Goal: Transaction & Acquisition: Purchase product/service

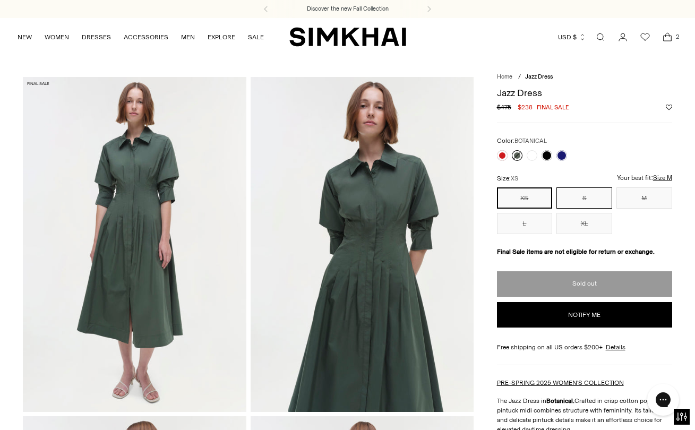
click at [586, 198] on button "S" at bounding box center [584, 197] width 56 height 21
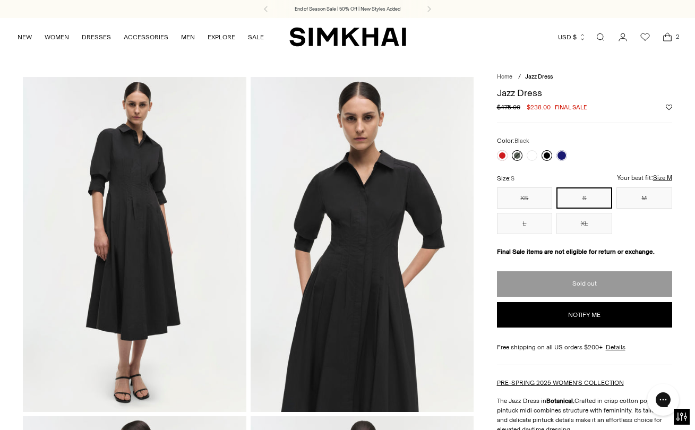
click at [546, 156] on link at bounding box center [547, 155] width 11 height 11
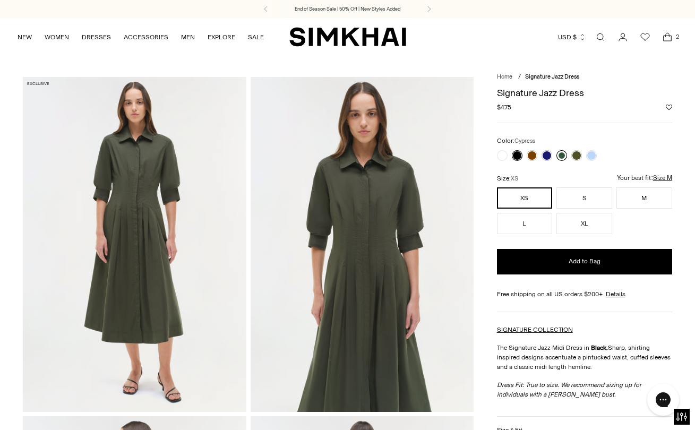
click at [562, 156] on link at bounding box center [561, 155] width 11 height 11
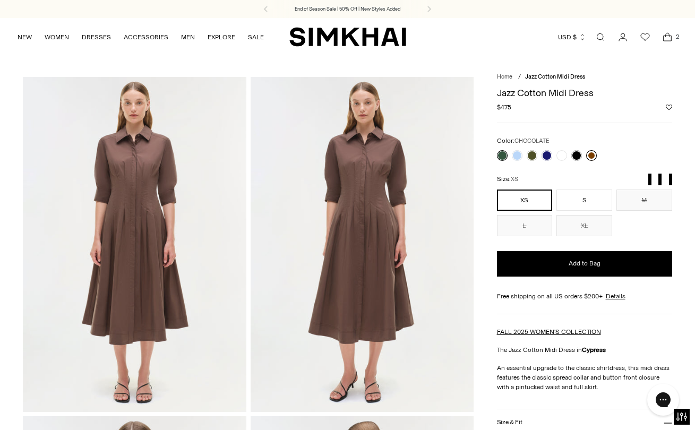
click at [593, 155] on link at bounding box center [591, 155] width 11 height 11
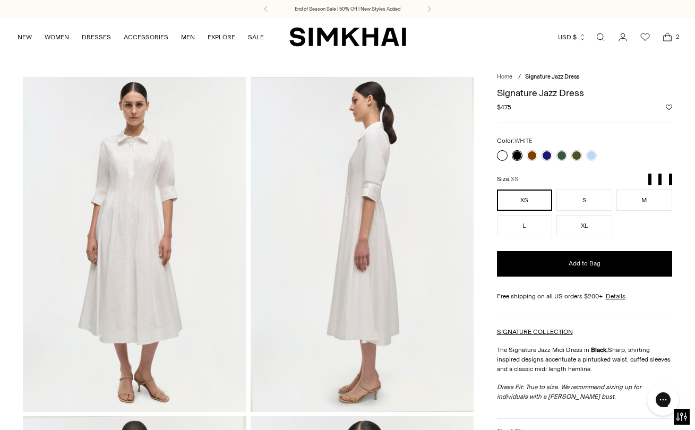
click at [505, 155] on link at bounding box center [502, 155] width 11 height 11
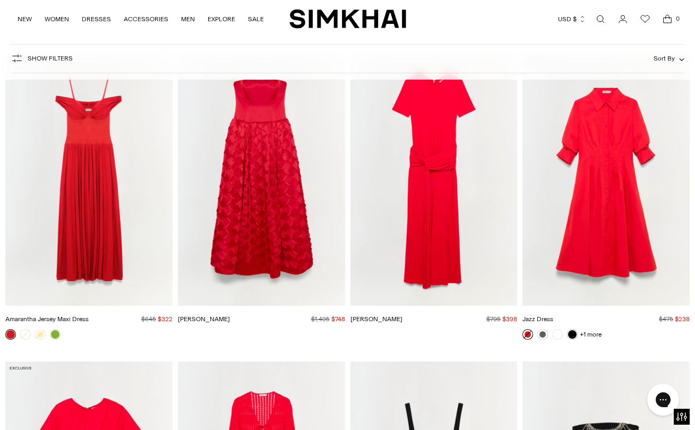
scroll to position [2546, 0]
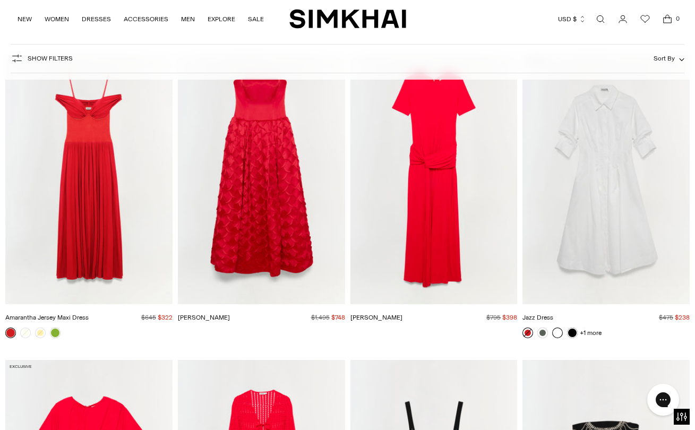
click at [558, 334] on link at bounding box center [557, 333] width 11 height 11
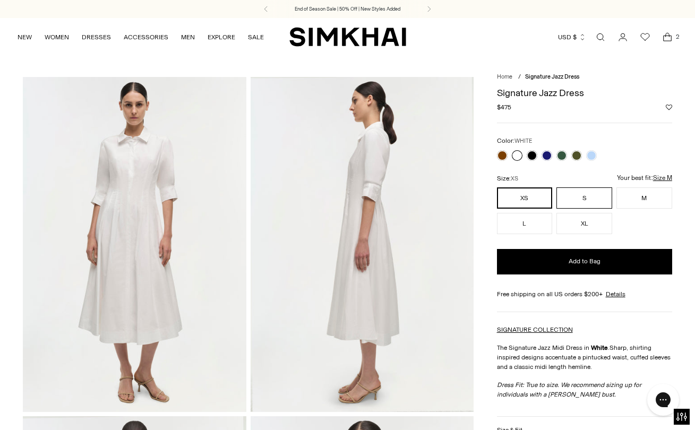
click at [581, 199] on button "S" at bounding box center [584, 197] width 56 height 21
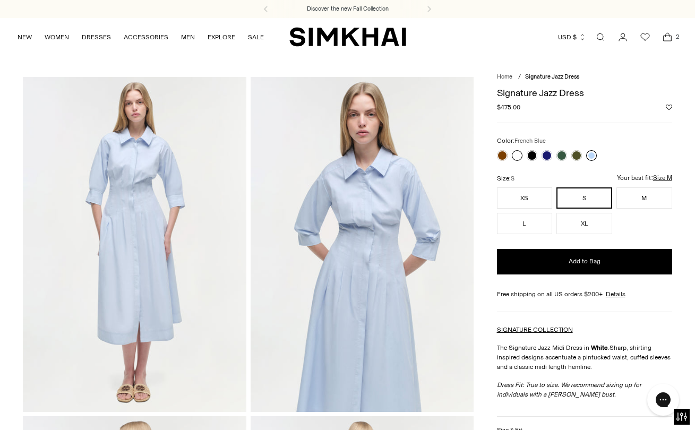
click at [590, 156] on link at bounding box center [591, 155] width 11 height 11
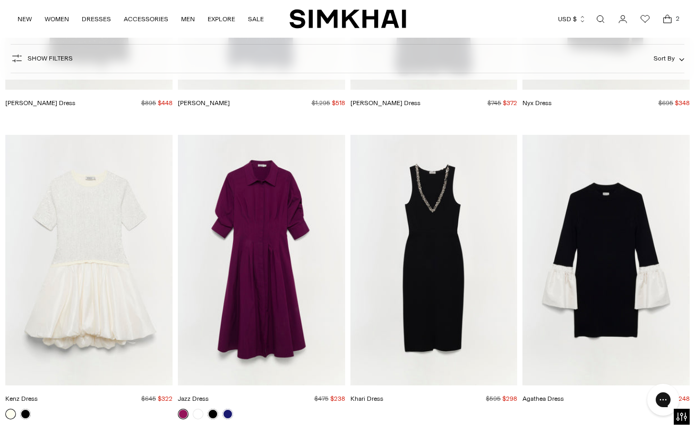
scroll to position [4890, 0]
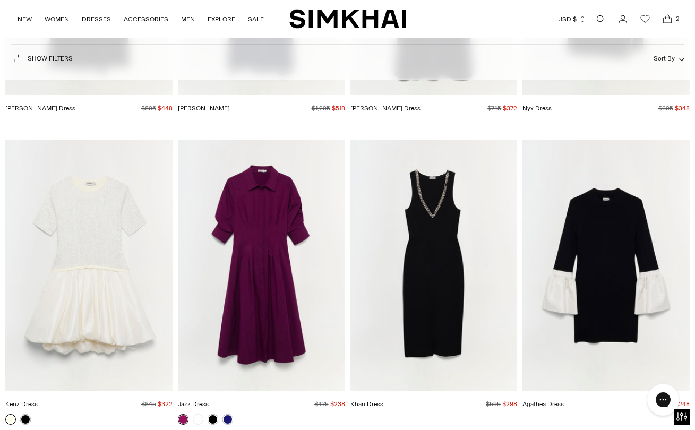
click at [0, 0] on img "Jazz Dress" at bounding box center [0, 0] width 0 height 0
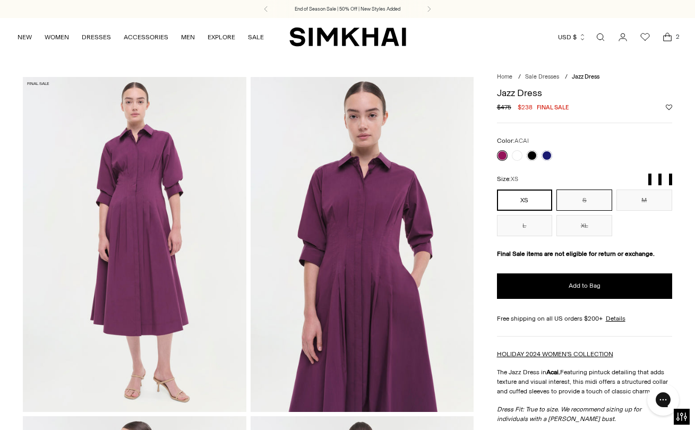
click at [590, 200] on button "S" at bounding box center [584, 200] width 56 height 21
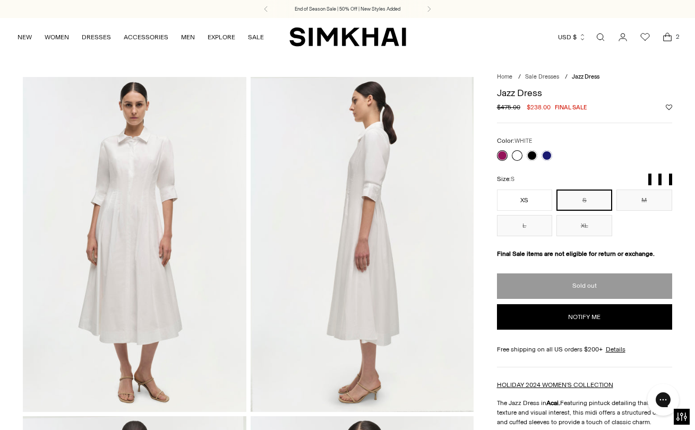
click at [517, 155] on link at bounding box center [517, 155] width 11 height 11
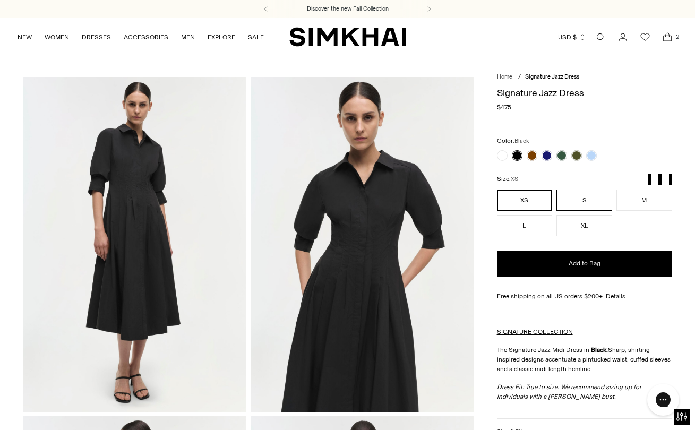
click at [587, 197] on button "S" at bounding box center [584, 200] width 56 height 21
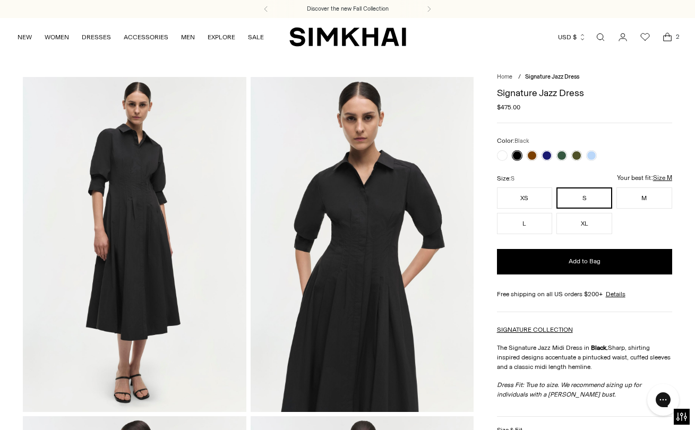
click at [567, 181] on u "Size M" at bounding box center [557, 184] width 19 height 7
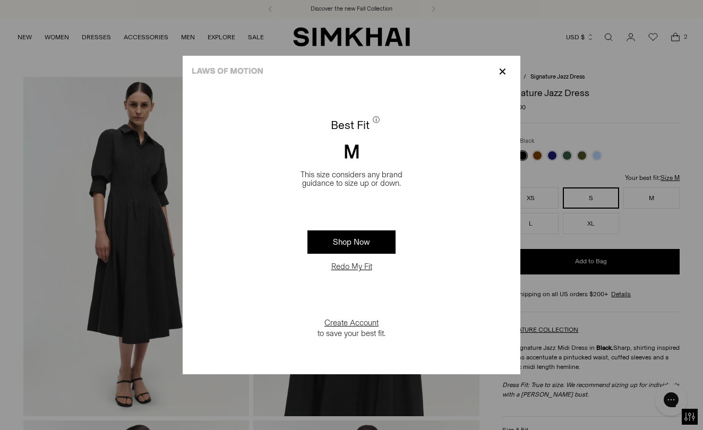
click at [359, 267] on button "Redo My Fit" at bounding box center [351, 266] width 47 height 11
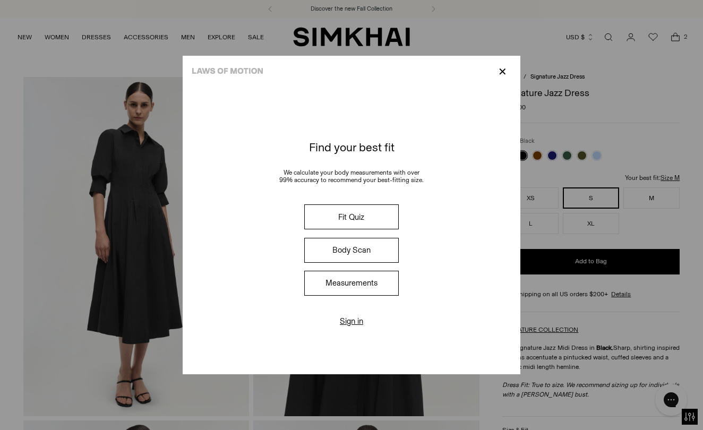
click at [366, 218] on button "Fit Quiz" at bounding box center [351, 216] width 95 height 25
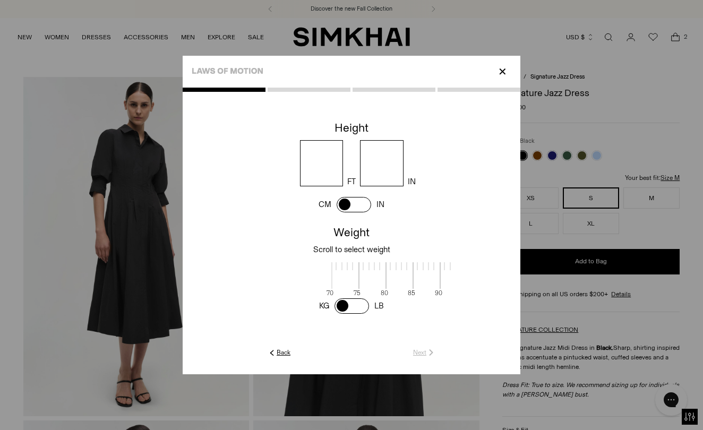
scroll to position [2, 345]
click at [329, 170] on input "number" at bounding box center [322, 163] width 44 height 46
type input "*"
click at [376, 163] on input "number" at bounding box center [382, 163] width 44 height 46
type input "*"
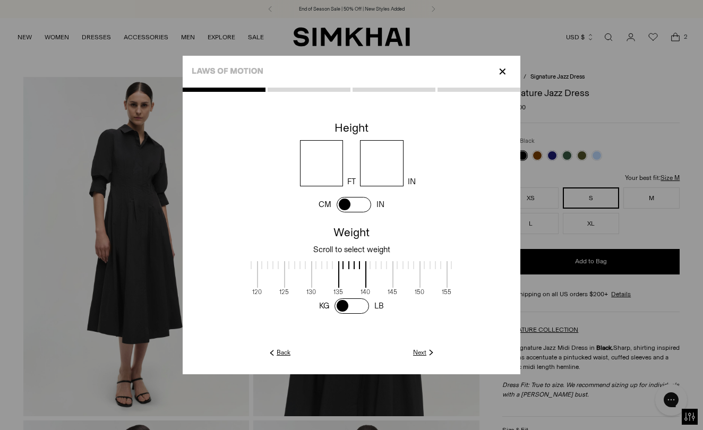
click at [283, 291] on div at bounding box center [270, 277] width 27 height 33
click at [283, 279] on span at bounding box center [271, 274] width 28 height 27
drag, startPoint x: 361, startPoint y: 305, endPoint x: 286, endPoint y: 305, distance: 75.4
click at [286, 305] on div at bounding box center [352, 306] width 338 height 20
drag, startPoint x: 340, startPoint y: 261, endPoint x: 459, endPoint y: 258, distance: 119.0
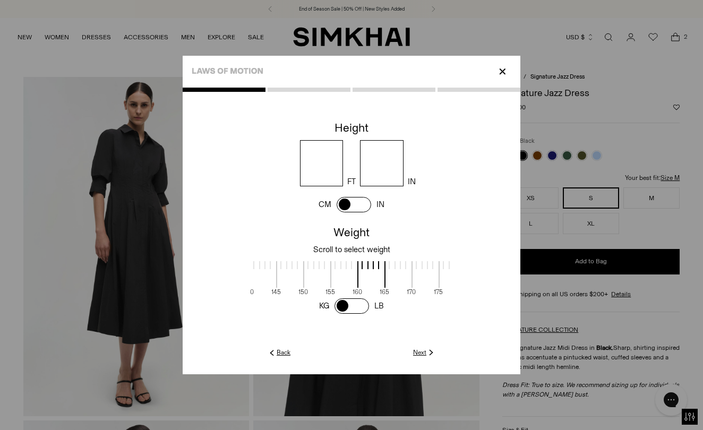
click at [459, 258] on cc-weight at bounding box center [352, 268] width 338 height 93
drag, startPoint x: 290, startPoint y: 261, endPoint x: 435, endPoint y: 255, distance: 145.1
click at [435, 255] on cc-weight at bounding box center [352, 268] width 338 height 93
click at [259, 262] on div "70 75 80 85 90 95 100 105 110 115 120 125 130 135 140 145 150 155 160 165 170 1…" at bounding box center [351, 276] width 203 height 39
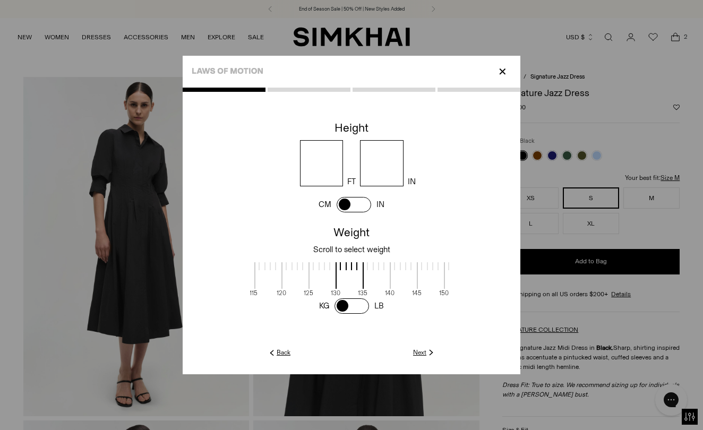
scroll to position [0, 319]
drag, startPoint x: 259, startPoint y: 262, endPoint x: 344, endPoint y: 260, distance: 85.0
click at [344, 260] on div "70 75 80 85 90 95 100 105 110 115 120 125 130 135 140 145 150 155 160 165 170 1…" at bounding box center [351, 276] width 203 height 39
click at [422, 350] on link "Next" at bounding box center [424, 353] width 23 height 10
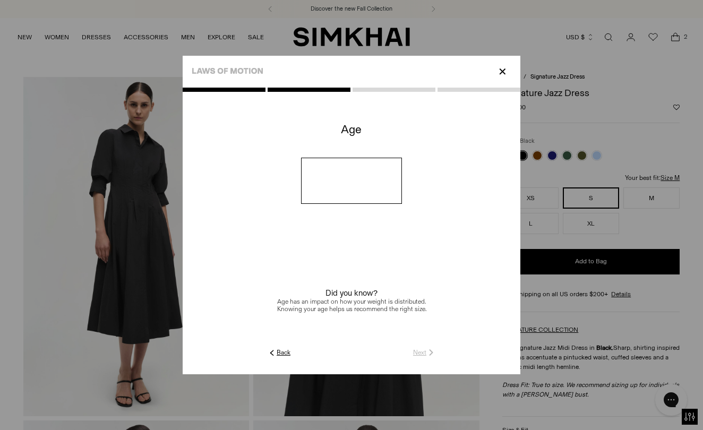
click at [371, 187] on input "number" at bounding box center [351, 181] width 101 height 46
type input "**"
click at [421, 352] on link "Next" at bounding box center [424, 353] width 23 height 10
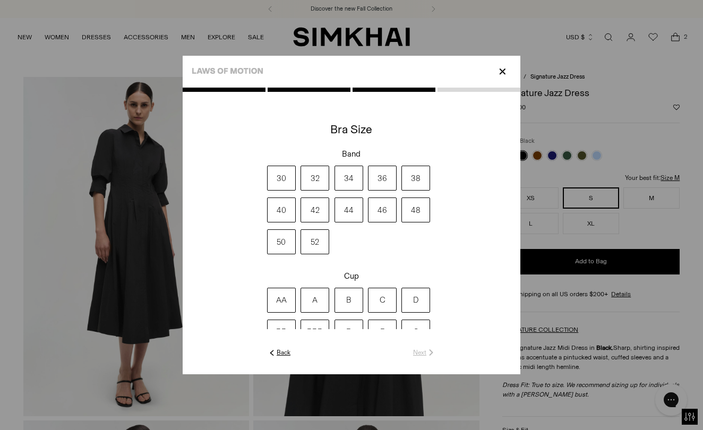
click at [352, 183] on label "34" at bounding box center [349, 178] width 29 height 25
click at [421, 297] on label "D" at bounding box center [415, 300] width 29 height 25
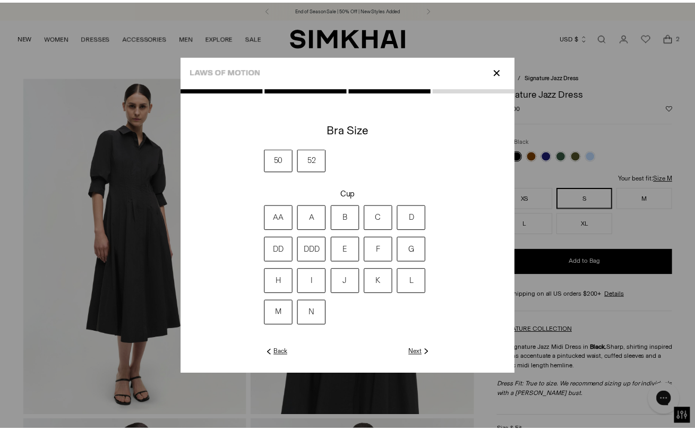
scroll to position [83, 0]
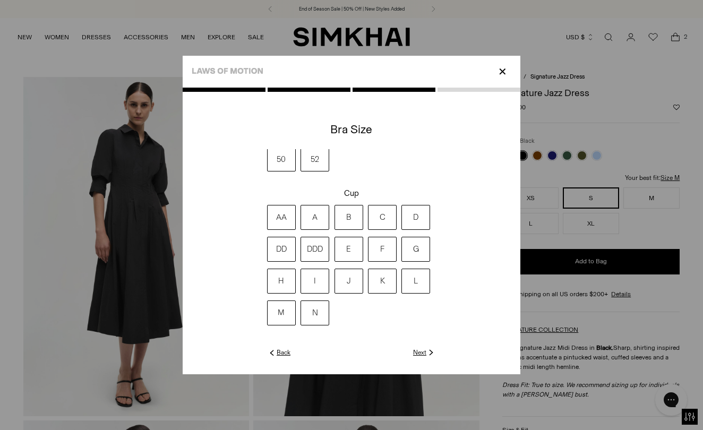
click at [427, 352] on img at bounding box center [431, 353] width 10 height 10
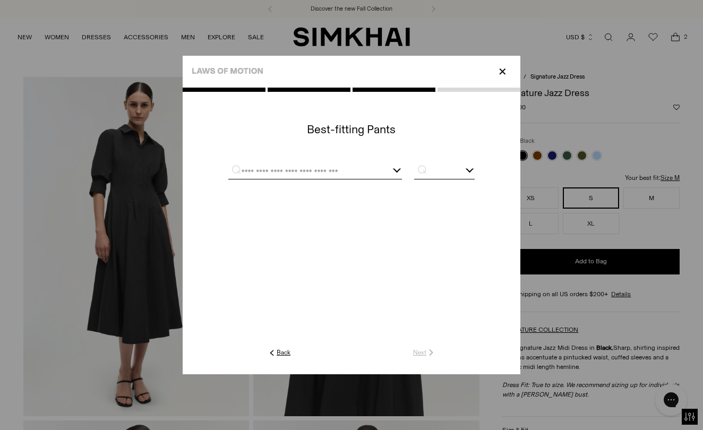
click at [396, 169] on div at bounding box center [315, 172] width 174 height 13
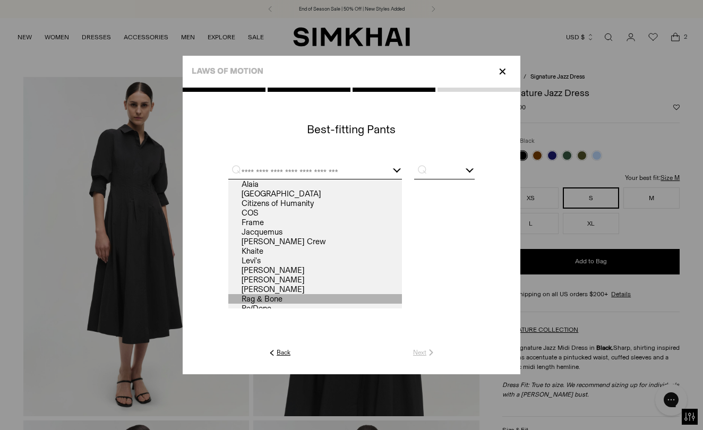
click at [365, 297] on link "Rag & Bone" at bounding box center [315, 299] width 174 height 10
type input "**********"
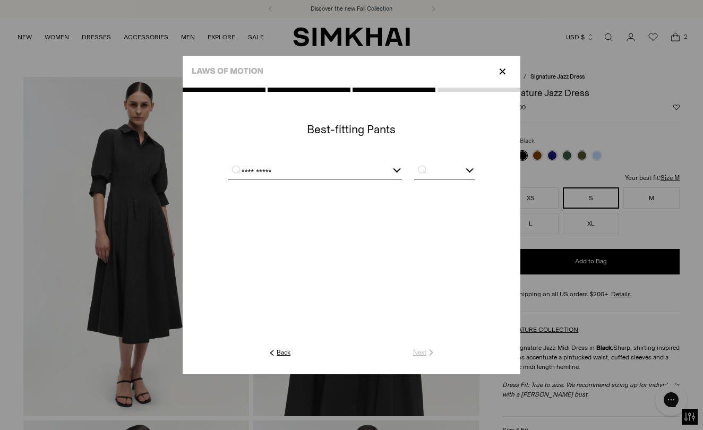
click at [396, 169] on div "**********" at bounding box center [315, 172] width 174 height 13
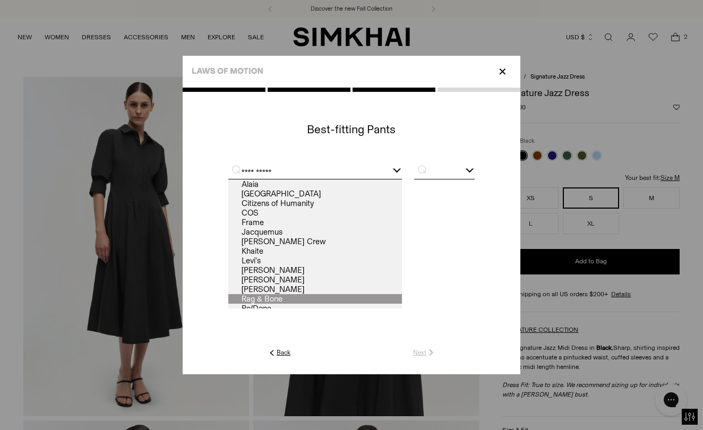
click at [409, 200] on div at bounding box center [351, 236] width 246 height 156
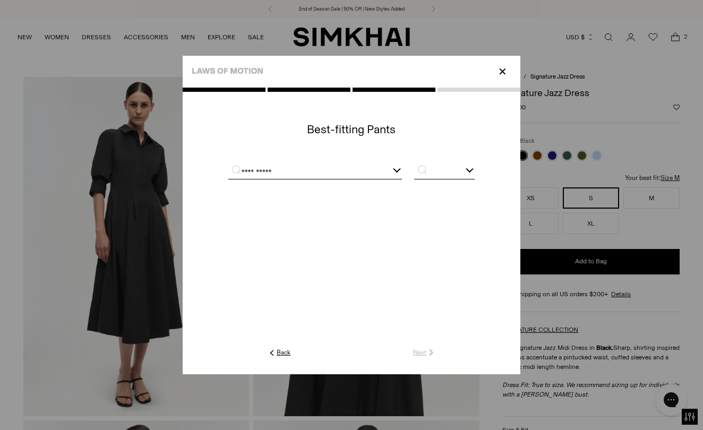
click at [469, 170] on div at bounding box center [470, 169] width 8 height 8
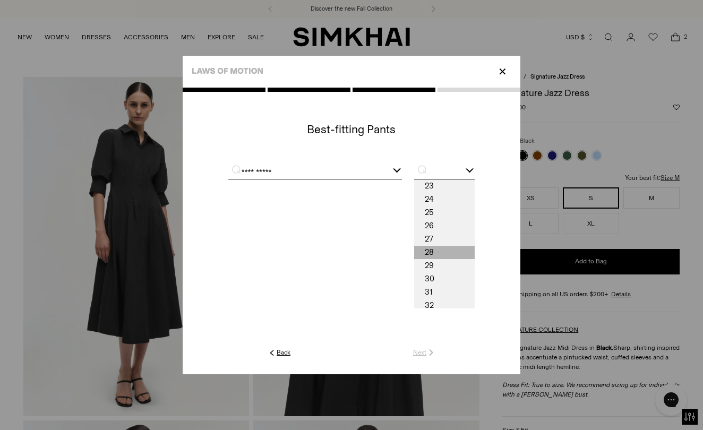
click at [456, 248] on span "28" at bounding box center [444, 252] width 61 height 13
type input "**"
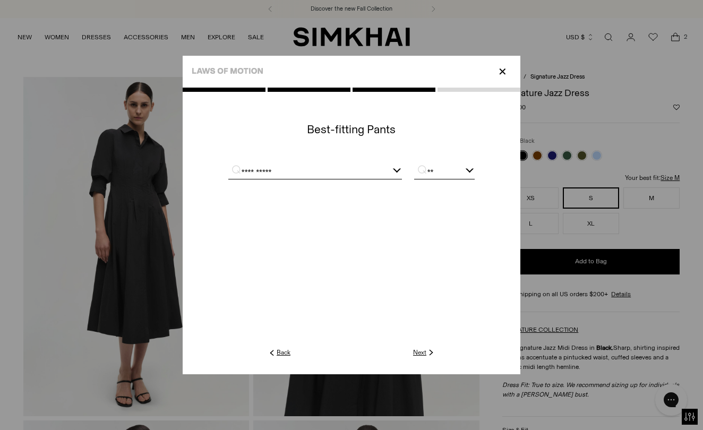
click at [419, 351] on link "Next" at bounding box center [424, 353] width 23 height 10
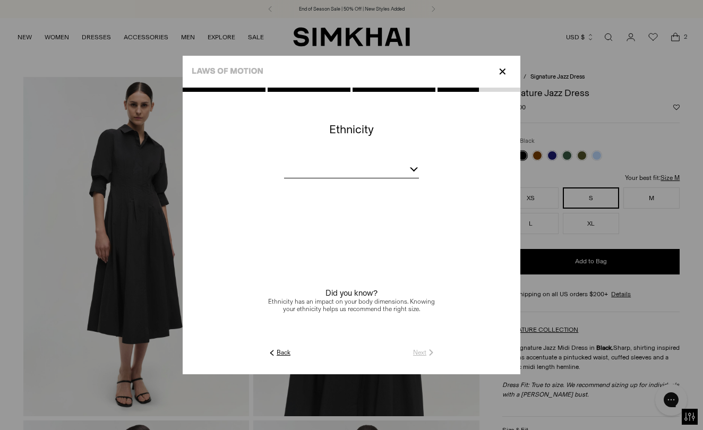
click at [413, 169] on div at bounding box center [414, 167] width 8 height 8
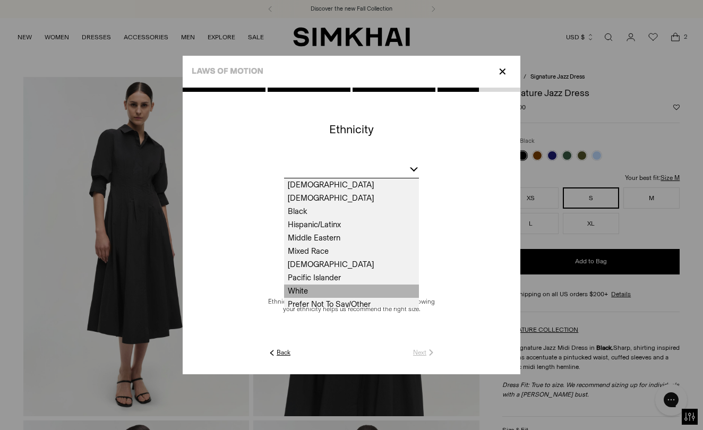
click at [399, 286] on span "White" at bounding box center [351, 291] width 135 height 13
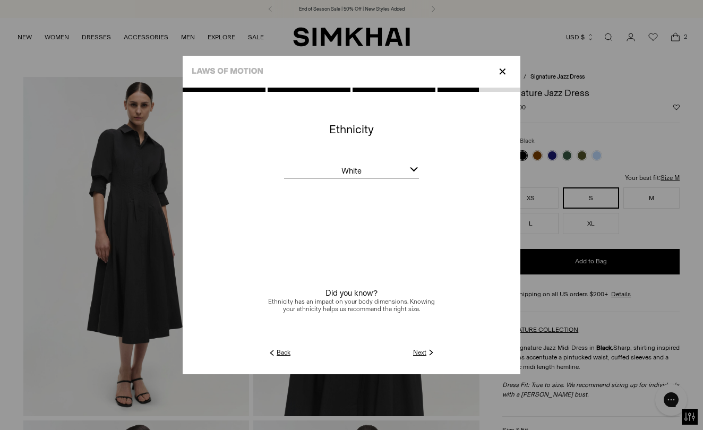
click at [419, 349] on link "Next" at bounding box center [424, 353] width 23 height 10
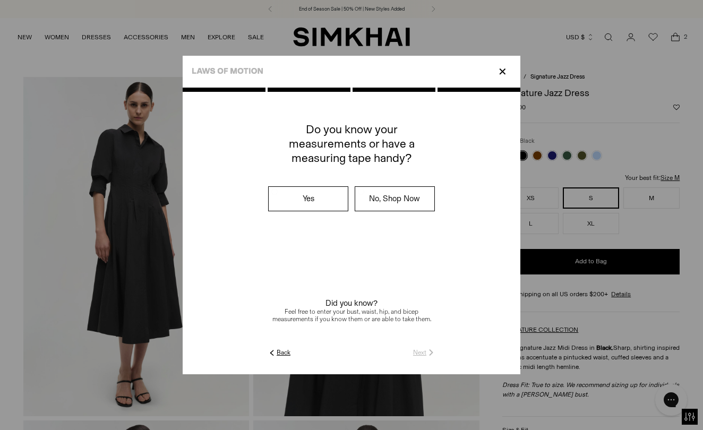
click at [335, 204] on label "Yes" at bounding box center [308, 199] width 79 height 24
click at [418, 353] on link "Next" at bounding box center [424, 353] width 23 height 10
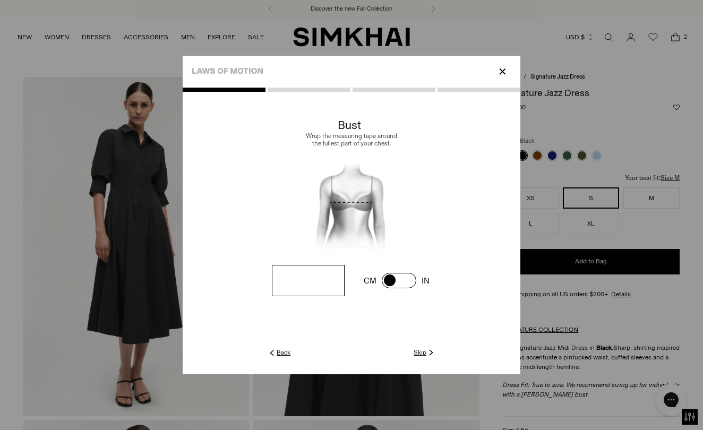
click at [328, 283] on input "number" at bounding box center [308, 280] width 73 height 31
type input "**"
click at [421, 348] on link "Next" at bounding box center [424, 353] width 23 height 10
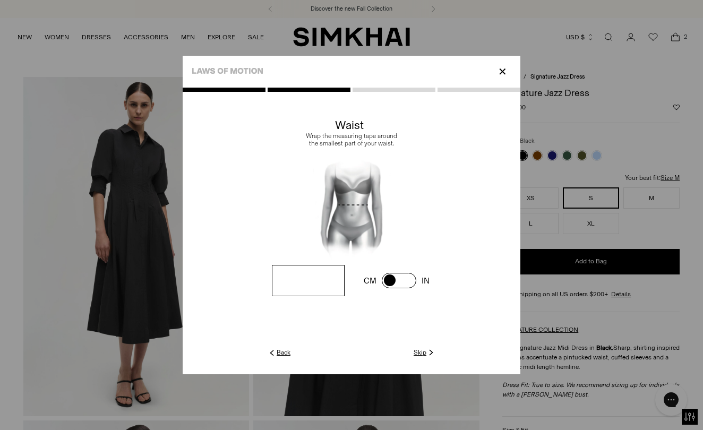
click at [0, 0] on input "number" at bounding box center [0, 0] width 0 height 0
type input "**"
click at [422, 353] on link "Next" at bounding box center [424, 353] width 23 height 10
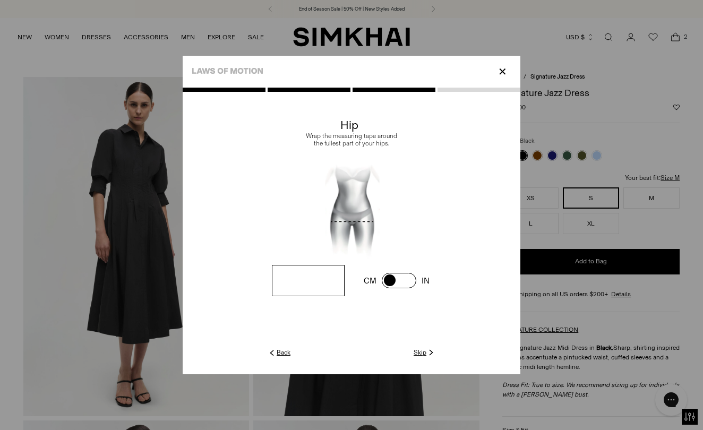
click at [0, 0] on input "number" at bounding box center [0, 0] width 0 height 0
type input "**"
click at [420, 351] on link "Next" at bounding box center [424, 353] width 23 height 10
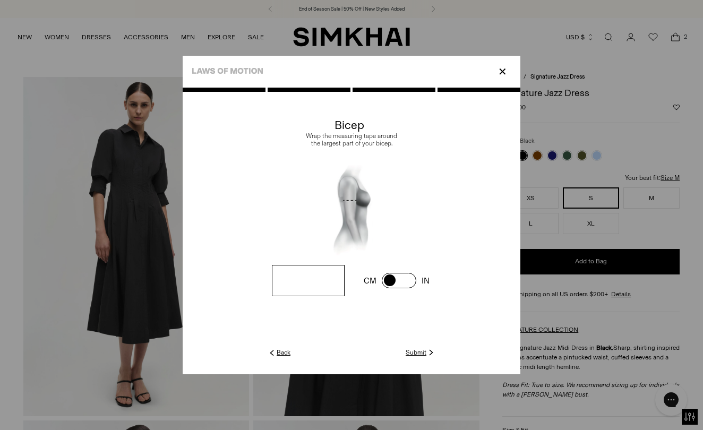
click at [420, 351] on link "Submit" at bounding box center [421, 353] width 30 height 10
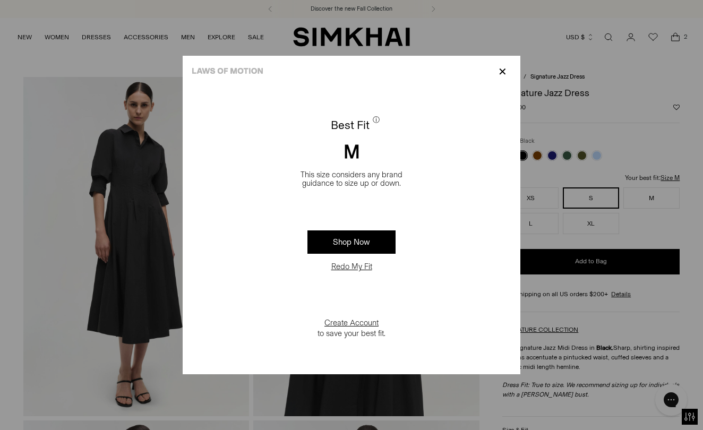
click at [503, 71] on p "✕" at bounding box center [502, 72] width 14 height 18
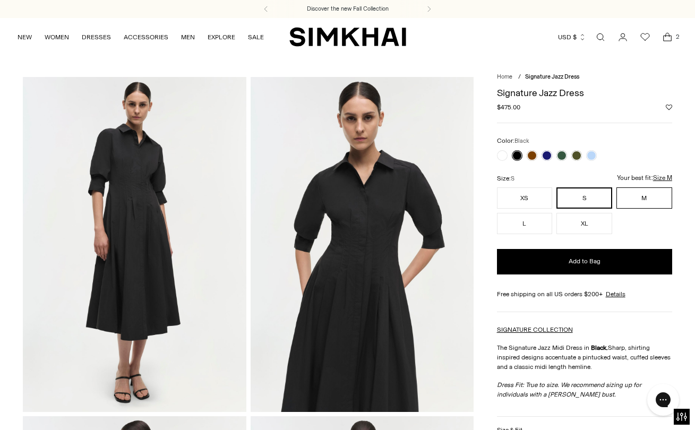
click at [653, 197] on button "M" at bounding box center [645, 197] width 56 height 21
click at [515, 157] on link at bounding box center [517, 155] width 11 height 11
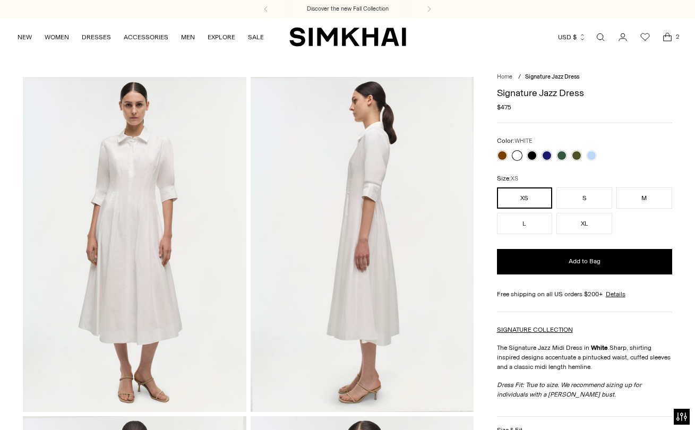
click at [667, 38] on icon "Open cart modal" at bounding box center [667, 37] width 15 height 11
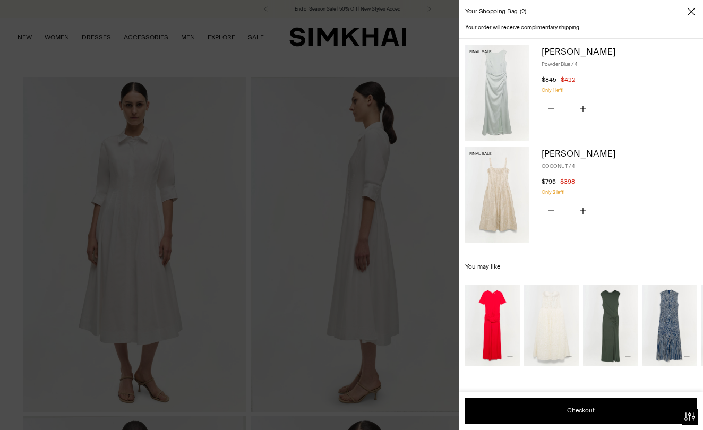
click at [491, 106] on img at bounding box center [497, 93] width 64 height 96
click at [505, 226] on img at bounding box center [497, 195] width 64 height 96
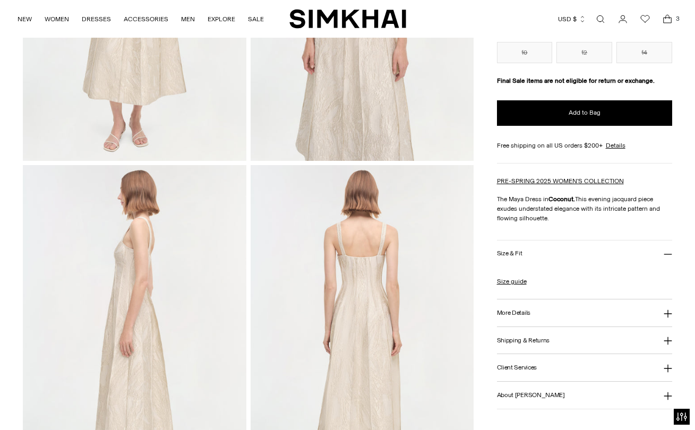
scroll to position [252, 0]
click at [513, 253] on h3 "Size & Fit" at bounding box center [509, 253] width 25 height 7
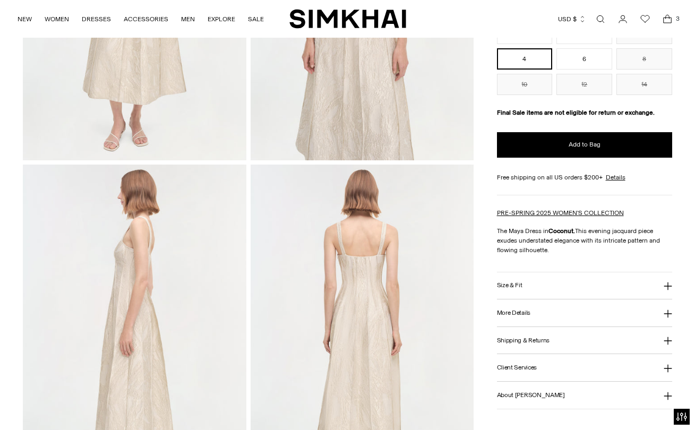
click at [510, 284] on h3 "Size & Fit" at bounding box center [509, 285] width 25 height 7
click at [519, 345] on h3 "More Details" at bounding box center [513, 344] width 33 height 7
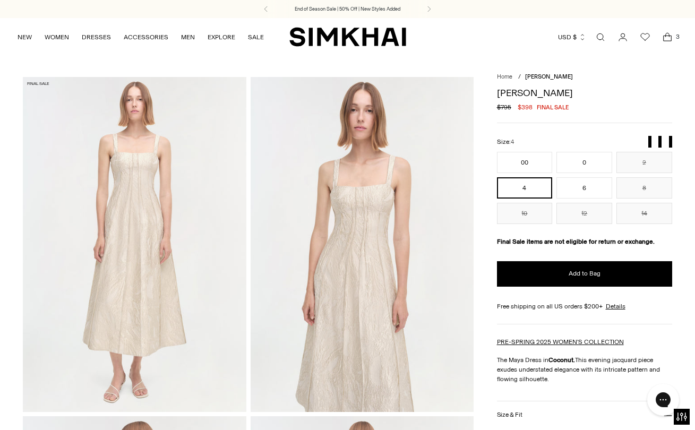
scroll to position [0, 0]
click at [670, 38] on icon "Open cart modal" at bounding box center [667, 37] width 15 height 11
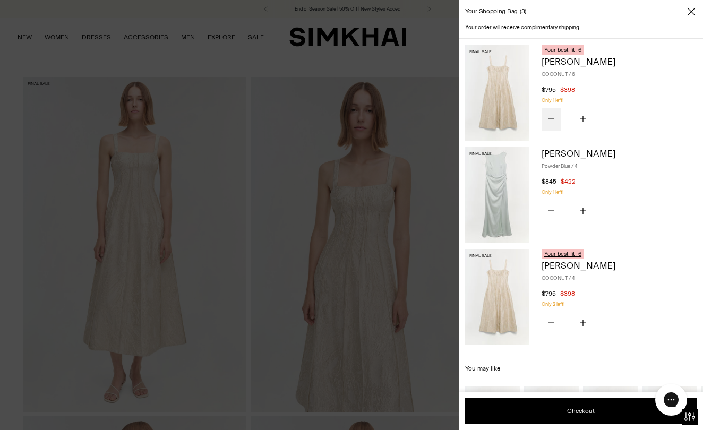
click at [551, 118] on icon "Subtract product quantity" at bounding box center [551, 118] width 6 height 1
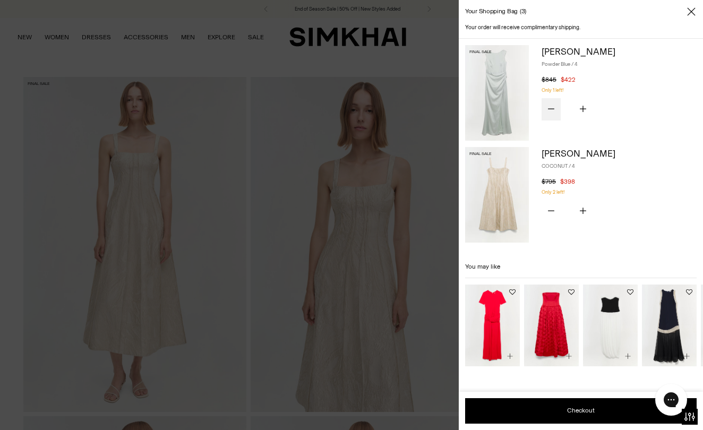
click at [551, 106] on icon "Subtract product quantity" at bounding box center [551, 109] width 6 height 6
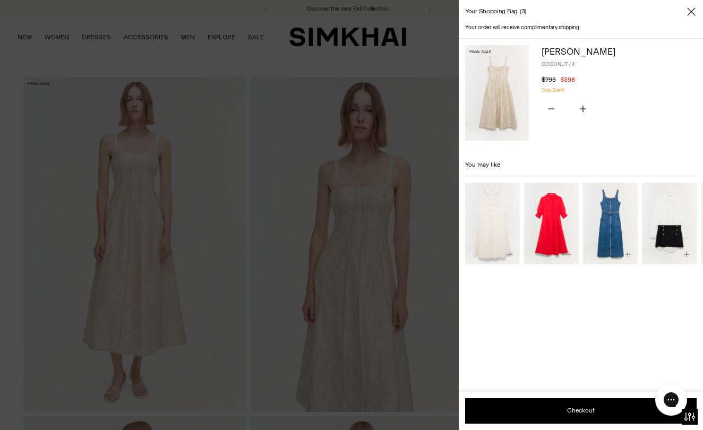
click at [688, 8] on icon "Close" at bounding box center [691, 11] width 8 height 8
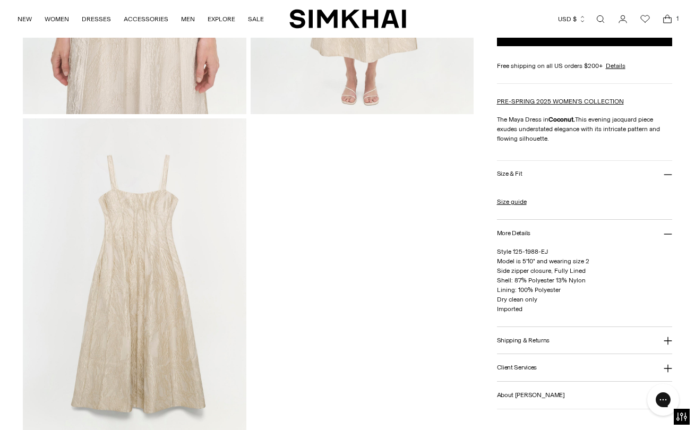
scroll to position [977, 0]
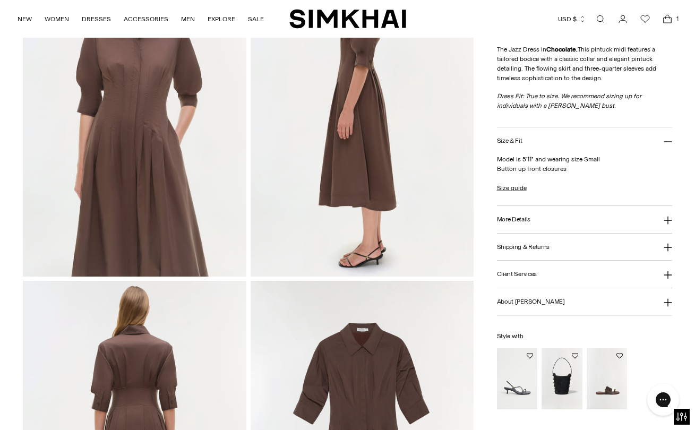
scroll to position [479, 0]
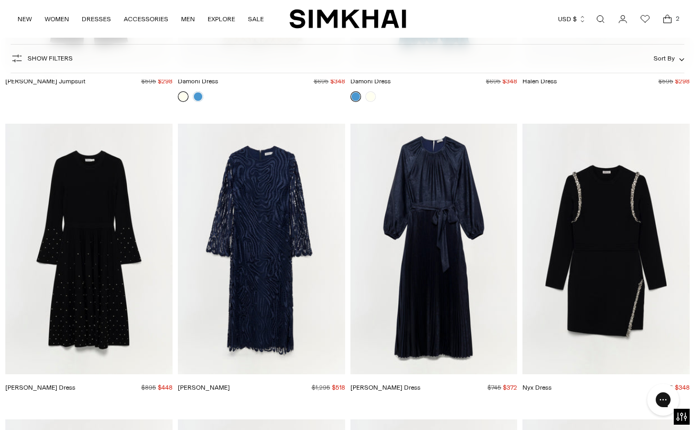
scroll to position [4610, 0]
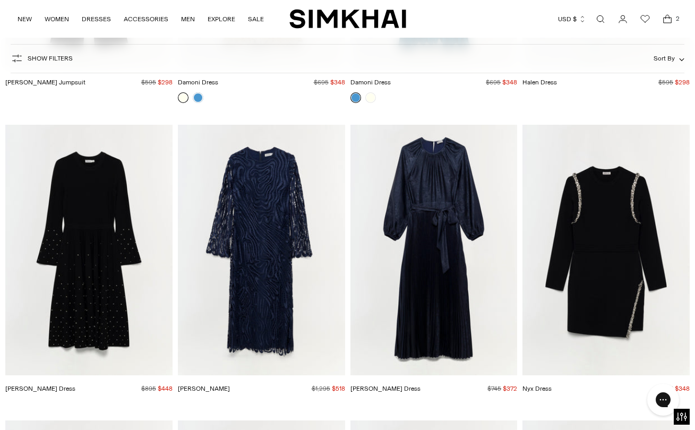
click at [0, 0] on img "Varenya Dress" at bounding box center [0, 0] width 0 height 0
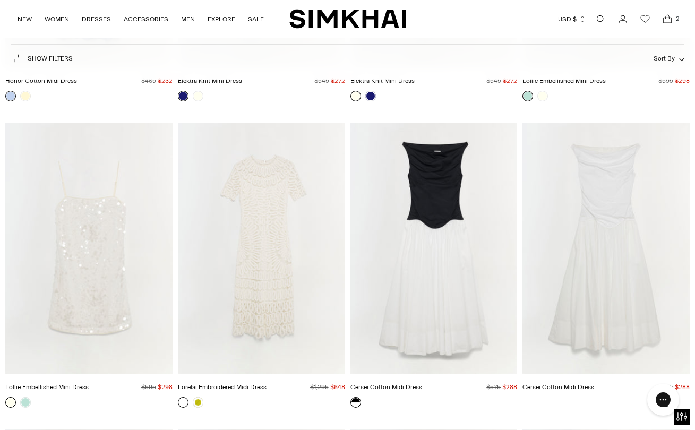
scroll to position [9164, 0]
click at [0, 0] on img "Cersei Cotton Midi Dress" at bounding box center [0, 0] width 0 height 0
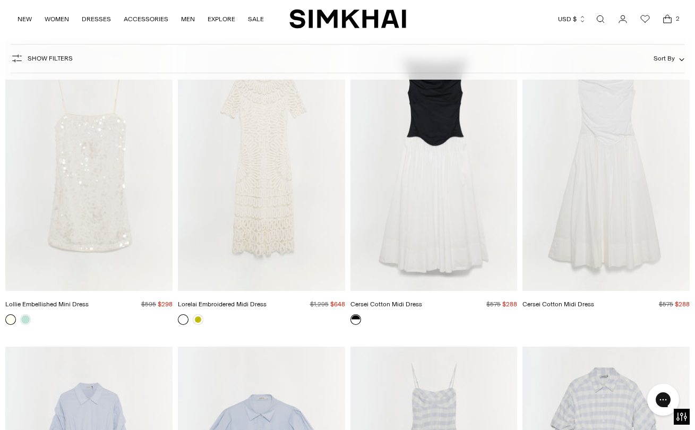
scroll to position [9242, 0]
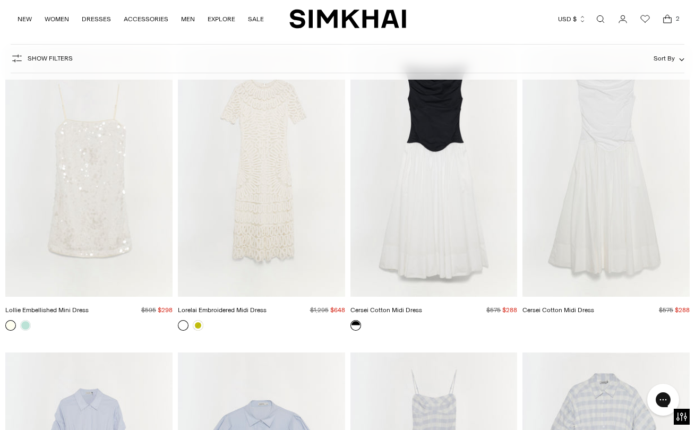
click at [0, 0] on img "Cersei Cotton Midi Dress" at bounding box center [0, 0] width 0 height 0
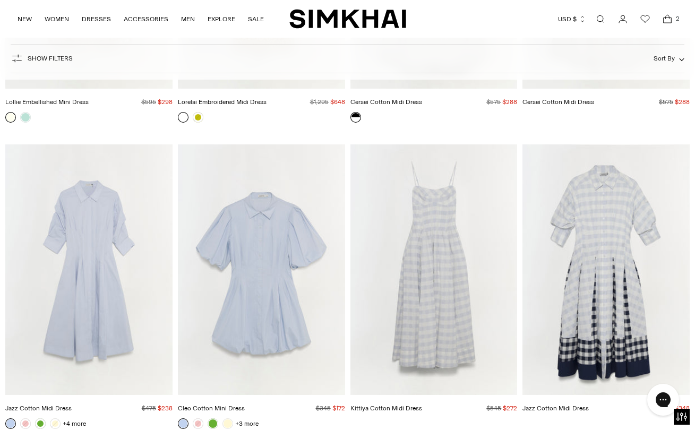
scroll to position [9450, 0]
click at [0, 0] on img "Jazz Cotton Midi Dress" at bounding box center [0, 0] width 0 height 0
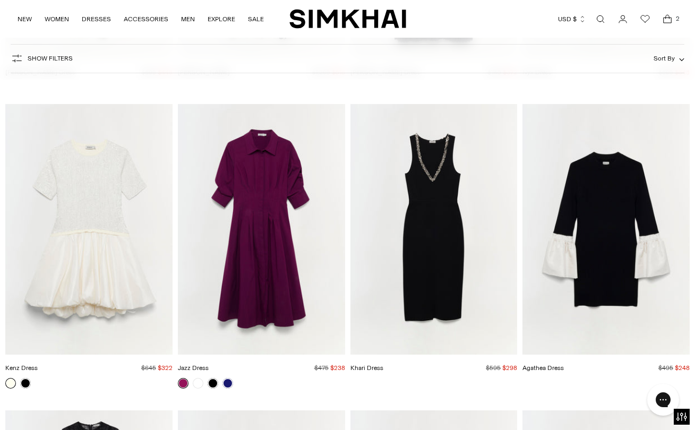
scroll to position [4926, 0]
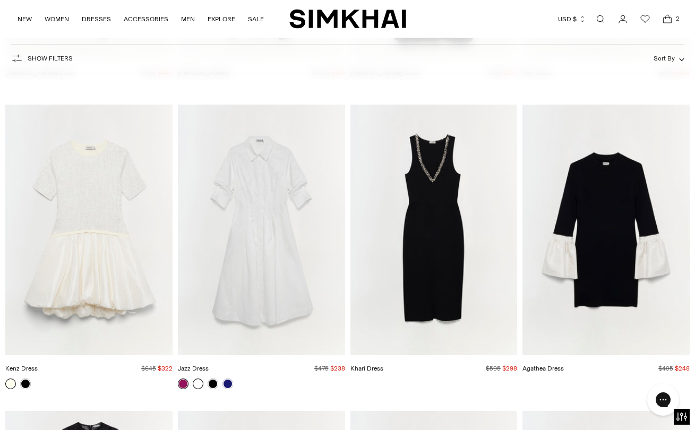
click at [196, 384] on link at bounding box center [198, 384] width 11 height 11
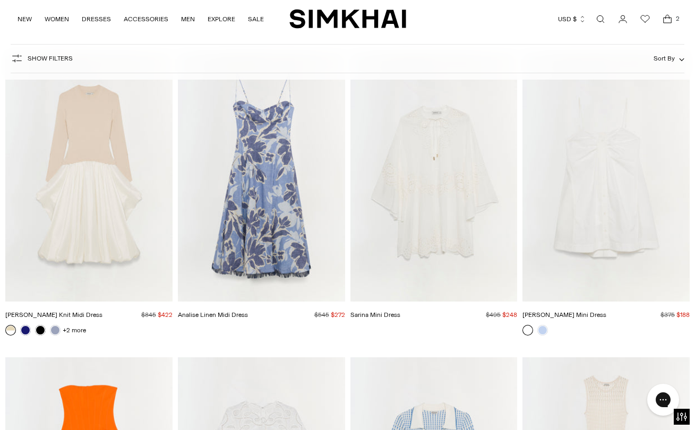
scroll to position [7705, 0]
click at [0, 0] on img "Analise Linen Midi Dress" at bounding box center [0, 0] width 0 height 0
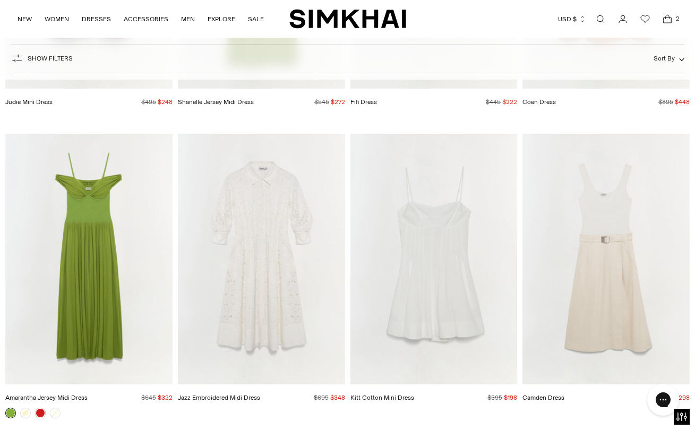
scroll to position [13096, 0]
click at [0, 0] on img "Jazz Embroidered Midi Dress" at bounding box center [0, 0] width 0 height 0
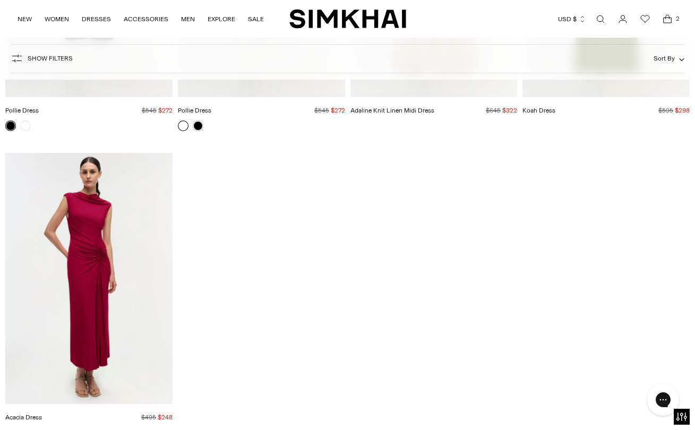
scroll to position [13654, 0]
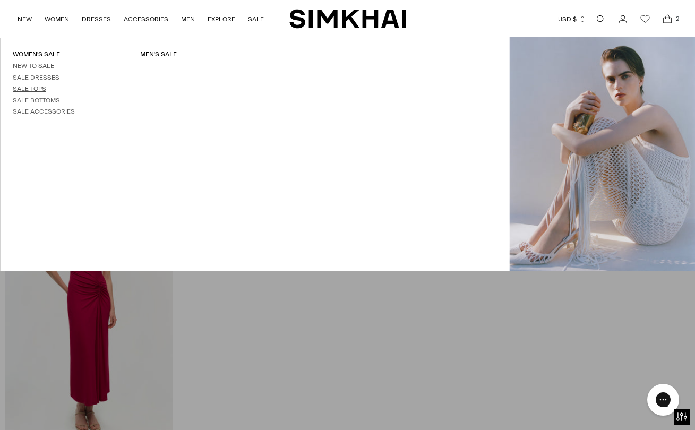
click at [42, 85] on link "Sale Tops" at bounding box center [29, 88] width 33 height 7
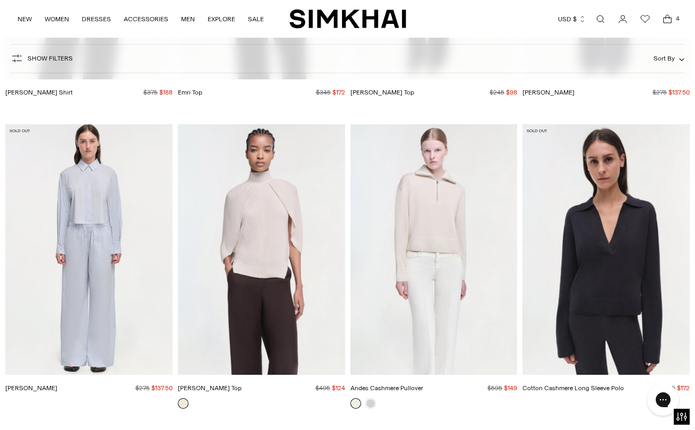
scroll to position [2441, 0]
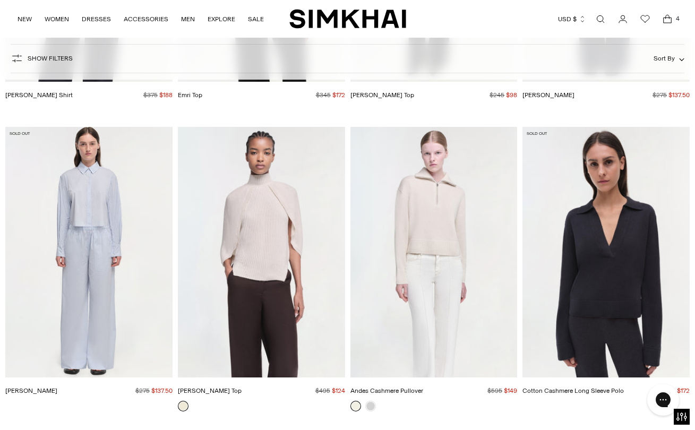
click at [0, 0] on img "Jeannie Cashmere Top" at bounding box center [0, 0] width 0 height 0
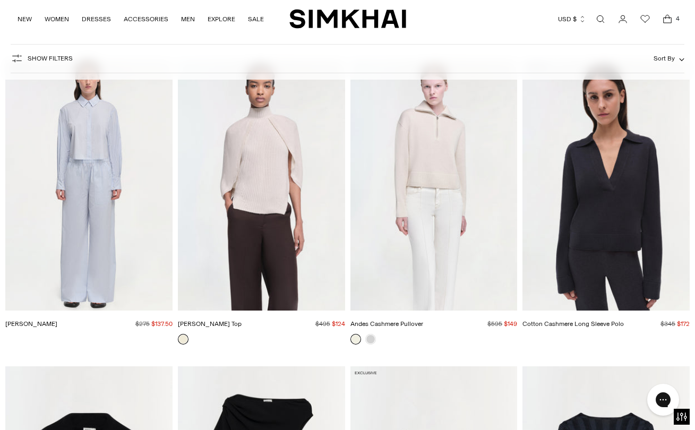
scroll to position [2509, 0]
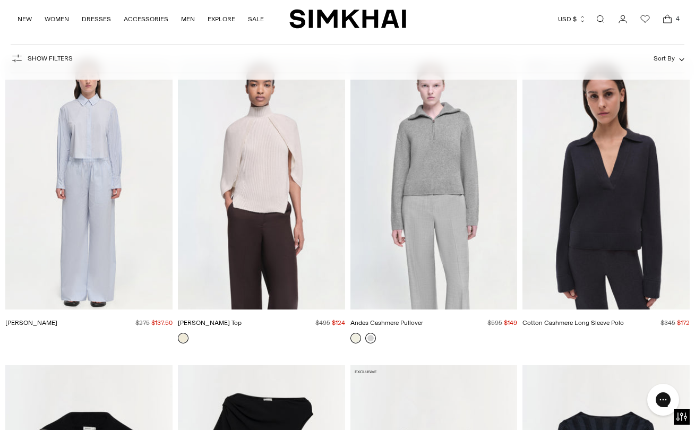
click at [370, 339] on link at bounding box center [370, 338] width 11 height 11
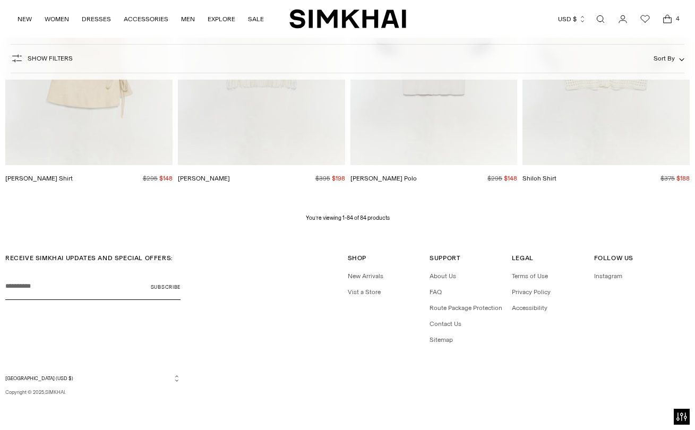
scroll to position [6298, 0]
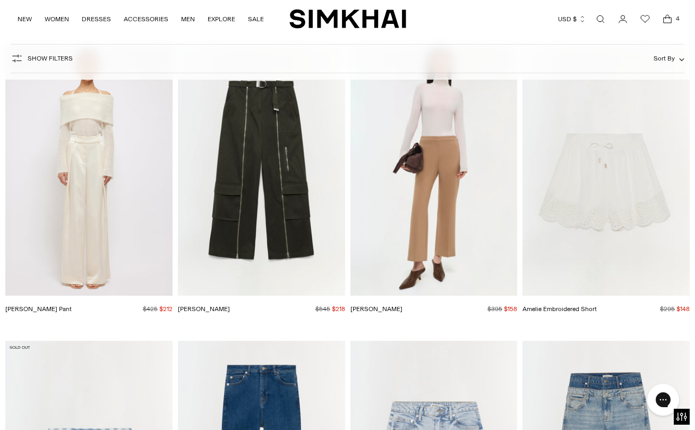
scroll to position [2217, 0]
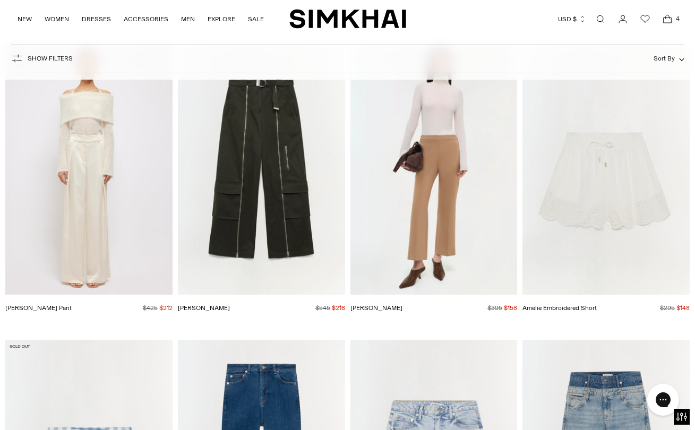
click at [0, 0] on img "Mercer Pant" at bounding box center [0, 0] width 0 height 0
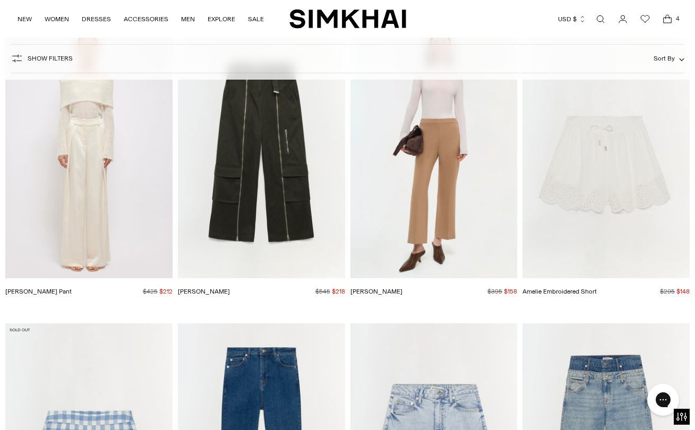
scroll to position [2236, 0]
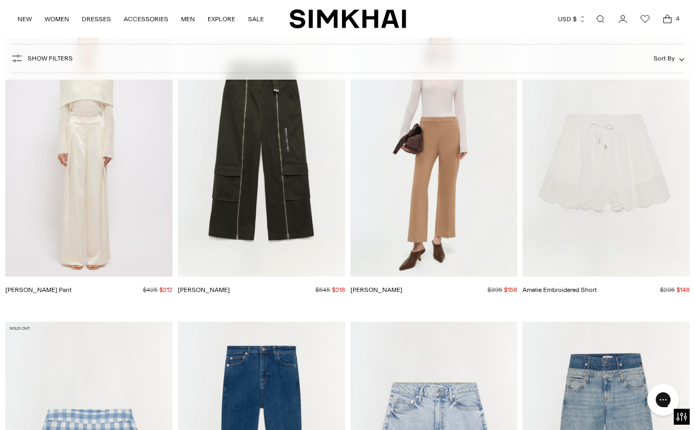
click at [0, 0] on img "Amelie Embroidered Short" at bounding box center [0, 0] width 0 height 0
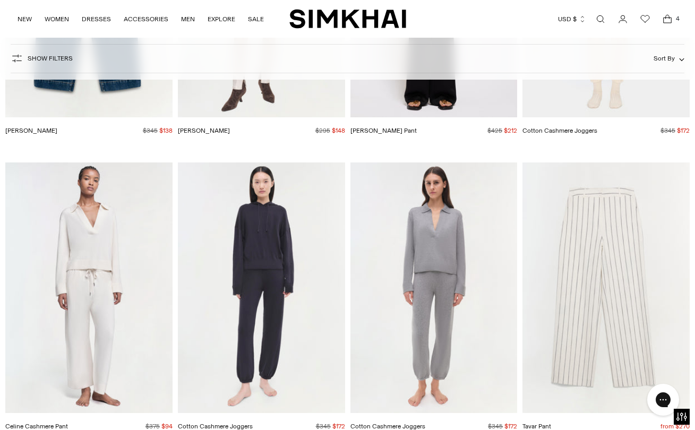
scroll to position [2149, 0]
